Goal: Check status: Check status

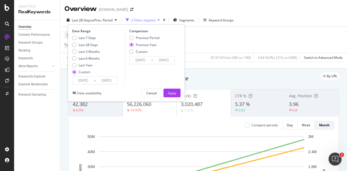
click at [79, 79] on input "[DATE]" at bounding box center [83, 81] width 22 height 8
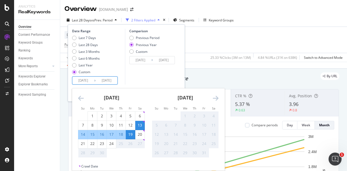
click at [119, 96] on strong "[DATE]" at bounding box center [111, 97] width 15 height 7
click at [78, 98] on icon "Move backward to switch to the previous month." at bounding box center [81, 98] width 6 height 7
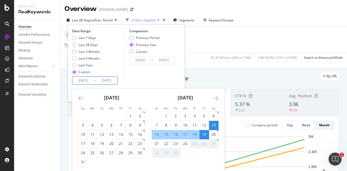
click at [78, 98] on icon "Move backward to switch to the previous month." at bounding box center [81, 98] width 6 height 7
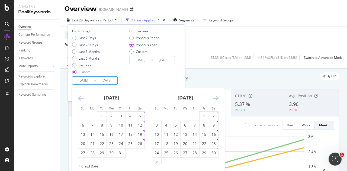
click at [78, 98] on icon "Move backward to switch to the previous month." at bounding box center [81, 98] width 6 height 7
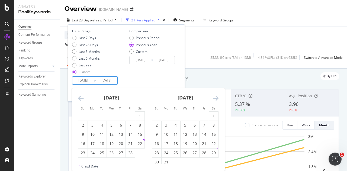
click at [78, 98] on icon "Move backward to switch to the previous month." at bounding box center [81, 98] width 6 height 7
click at [78, 97] on icon "Move backward to switch to the previous month." at bounding box center [81, 98] width 6 height 7
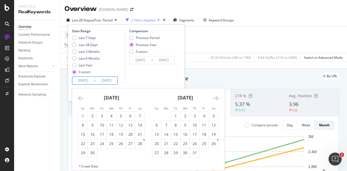
click at [78, 97] on icon "Move backward to switch to the previous month." at bounding box center [81, 98] width 6 height 7
click at [142, 142] on div "27" at bounding box center [139, 143] width 9 height 5
type input "[DATE]"
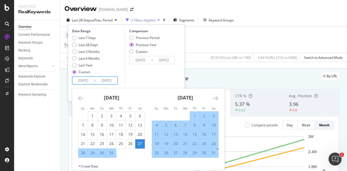
click at [203, 114] on div "2" at bounding box center [204, 115] width 9 height 5
type input "[DATE]"
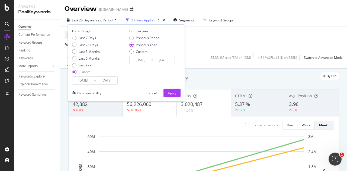
click at [85, 82] on input "[DATE]" at bounding box center [83, 81] width 22 height 8
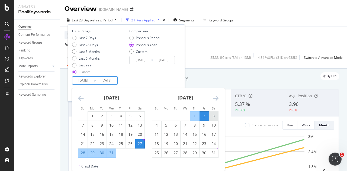
click at [214, 115] on div "3" at bounding box center [213, 115] width 9 height 5
type input "[DATE]"
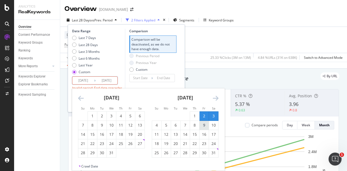
click at [205, 124] on div "9" at bounding box center [204, 125] width 9 height 5
type input "[DATE]"
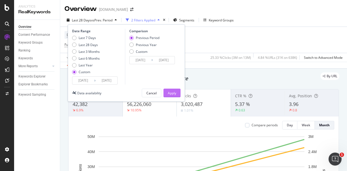
click at [174, 90] on div "Apply" at bounding box center [172, 93] width 8 height 8
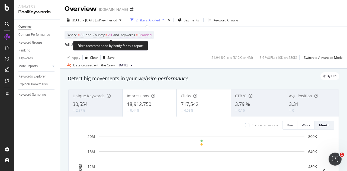
click at [148, 33] on span "Branded" at bounding box center [145, 35] width 13 height 8
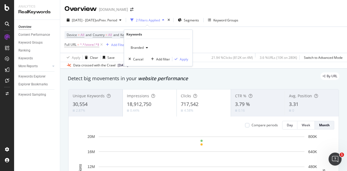
click at [142, 46] on span "Branded" at bounding box center [136, 47] width 15 height 5
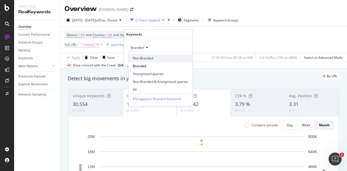
click at [143, 58] on span "Non-Branded" at bounding box center [160, 58] width 55 height 5
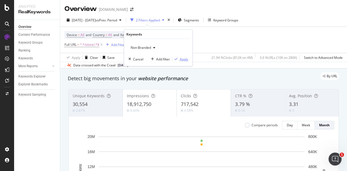
click at [187, 59] on div "Apply" at bounding box center [184, 59] width 8 height 5
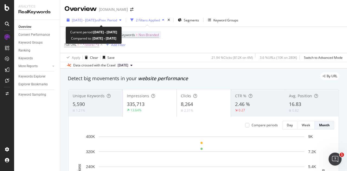
click at [96, 20] on span "[DATE] - [DATE]" at bounding box center [84, 20] width 24 height 5
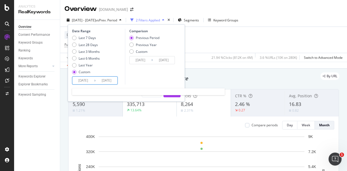
click at [85, 80] on input "[DATE]" at bounding box center [83, 81] width 22 height 8
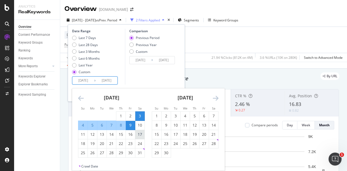
click at [141, 135] on div "17" at bounding box center [139, 134] width 9 height 5
type input "[DATE]"
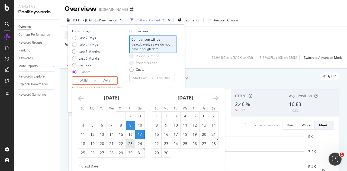
click at [134, 144] on div "23" at bounding box center [130, 143] width 9 height 5
type input "[DATE]"
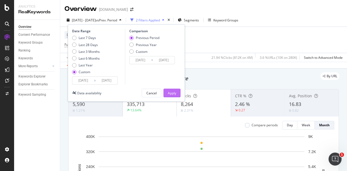
click at [179, 91] on button "Apply" at bounding box center [172, 93] width 17 height 9
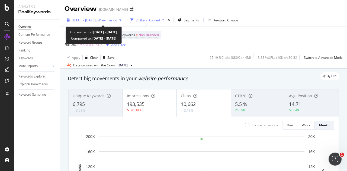
click at [108, 17] on div "[DATE] - [DATE] vs Prev. Period" at bounding box center [94, 20] width 59 height 8
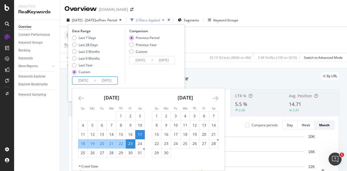
click at [82, 79] on input "[DATE]" at bounding box center [83, 81] width 22 height 8
click at [216, 97] on icon "Move forward to switch to the next month." at bounding box center [216, 98] width 6 height 7
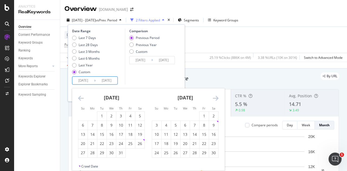
click at [216, 97] on icon "Move forward to switch to the next month." at bounding box center [216, 98] width 6 height 7
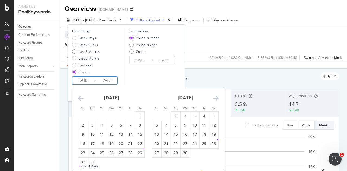
click at [216, 97] on icon "Move forward to switch to the next month." at bounding box center [216, 98] width 6 height 7
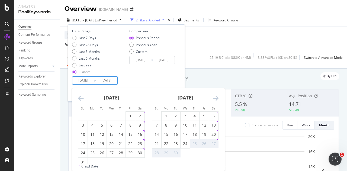
click at [216, 97] on icon "Move forward to switch to the next month." at bounding box center [216, 98] width 6 height 7
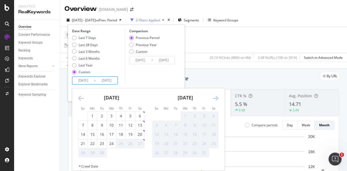
click at [155, 81] on div "Comparison Previous Period Previous Year Custom [DATE] Navigate forward to inte…" at bounding box center [151, 57] width 52 height 56
